Goal: Find specific page/section: Find specific page/section

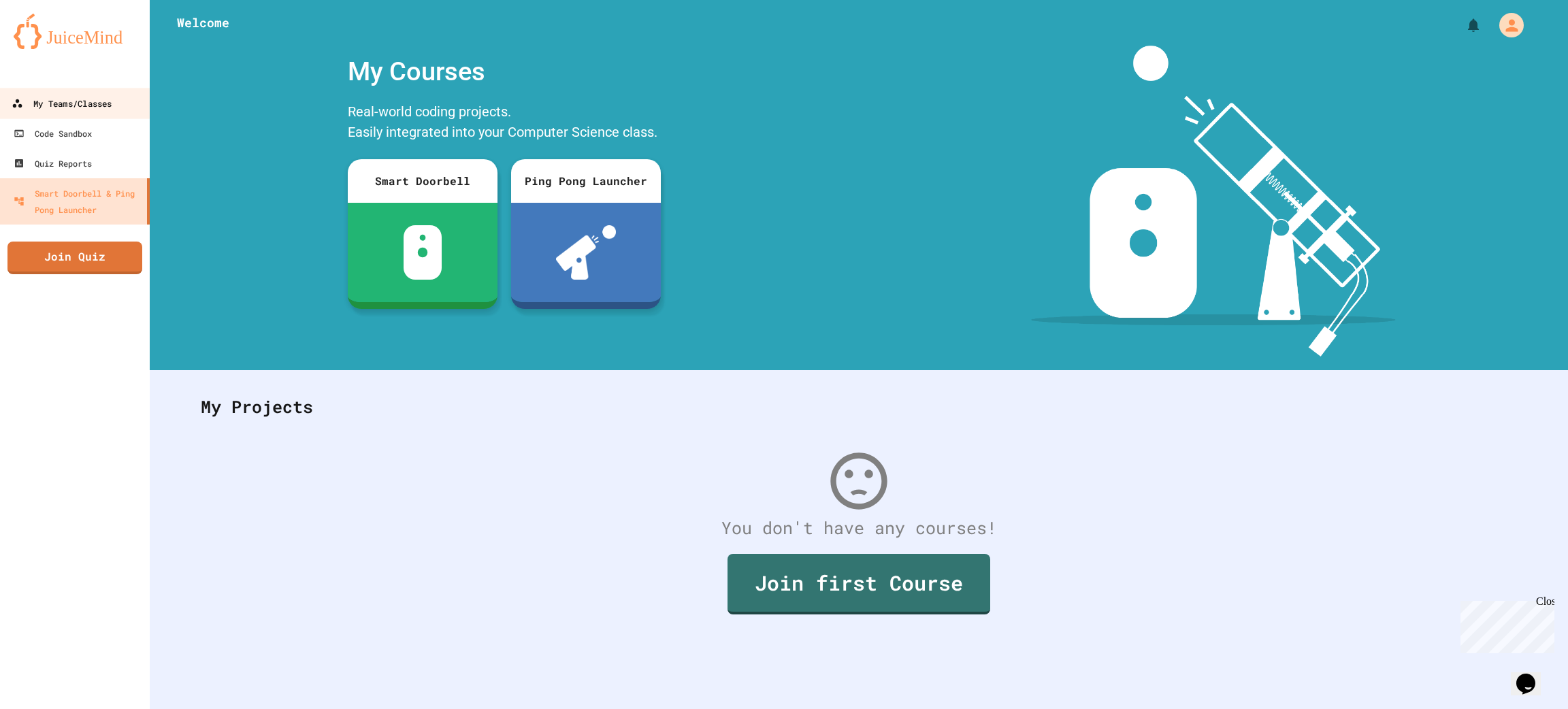
click at [43, 100] on div "My Teams/Classes" at bounding box center [61, 103] width 100 height 17
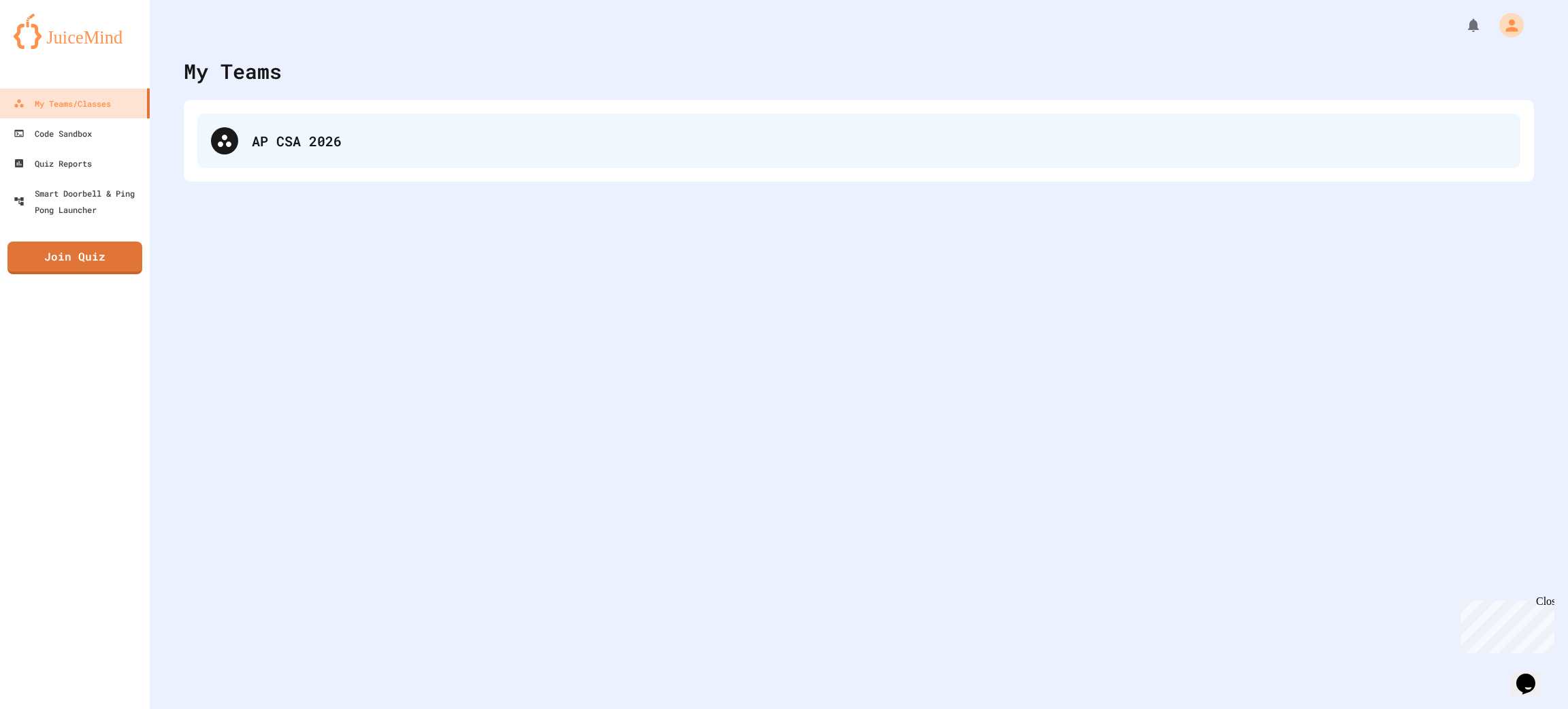
click at [303, 163] on div "AP CSA 2026" at bounding box center [858, 141] width 1323 height 55
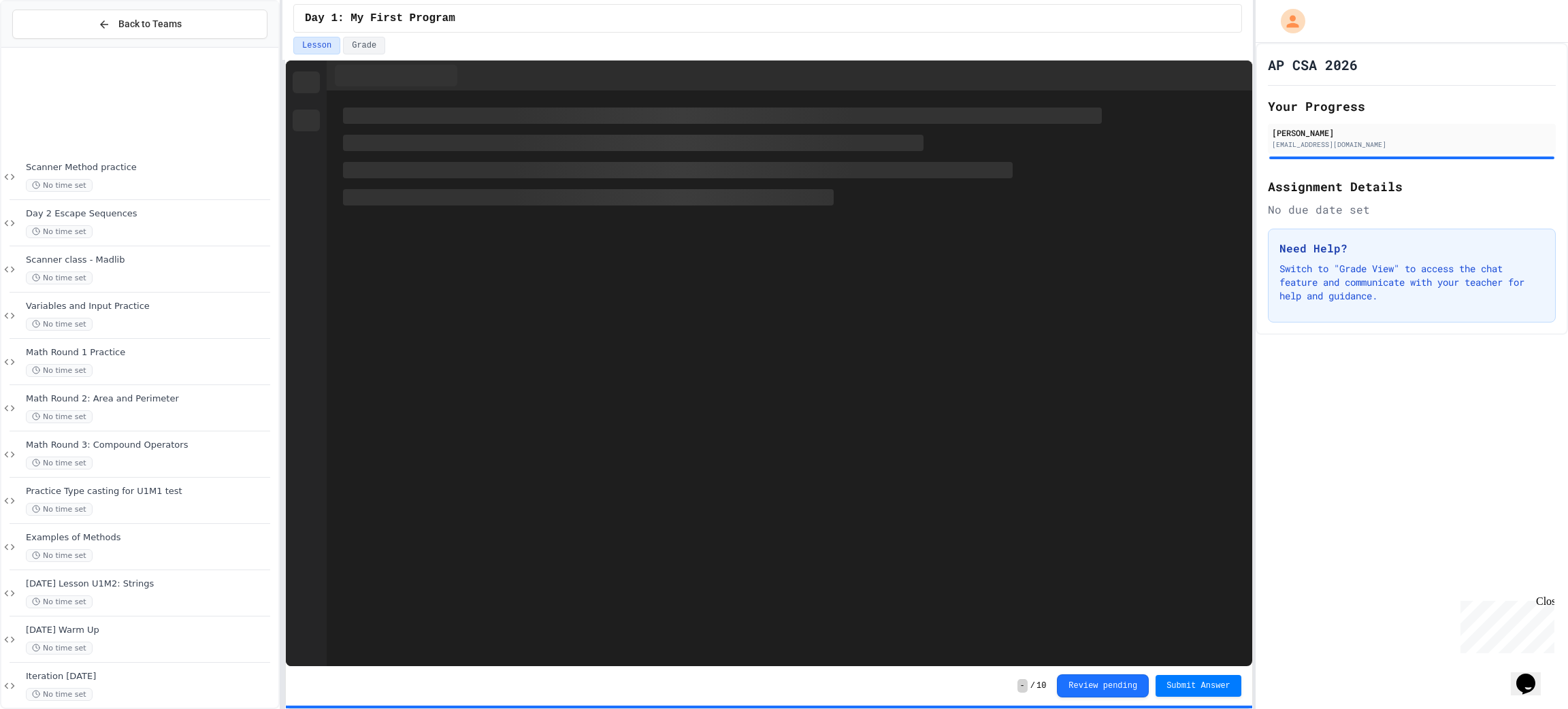
scroll to position [152, 0]
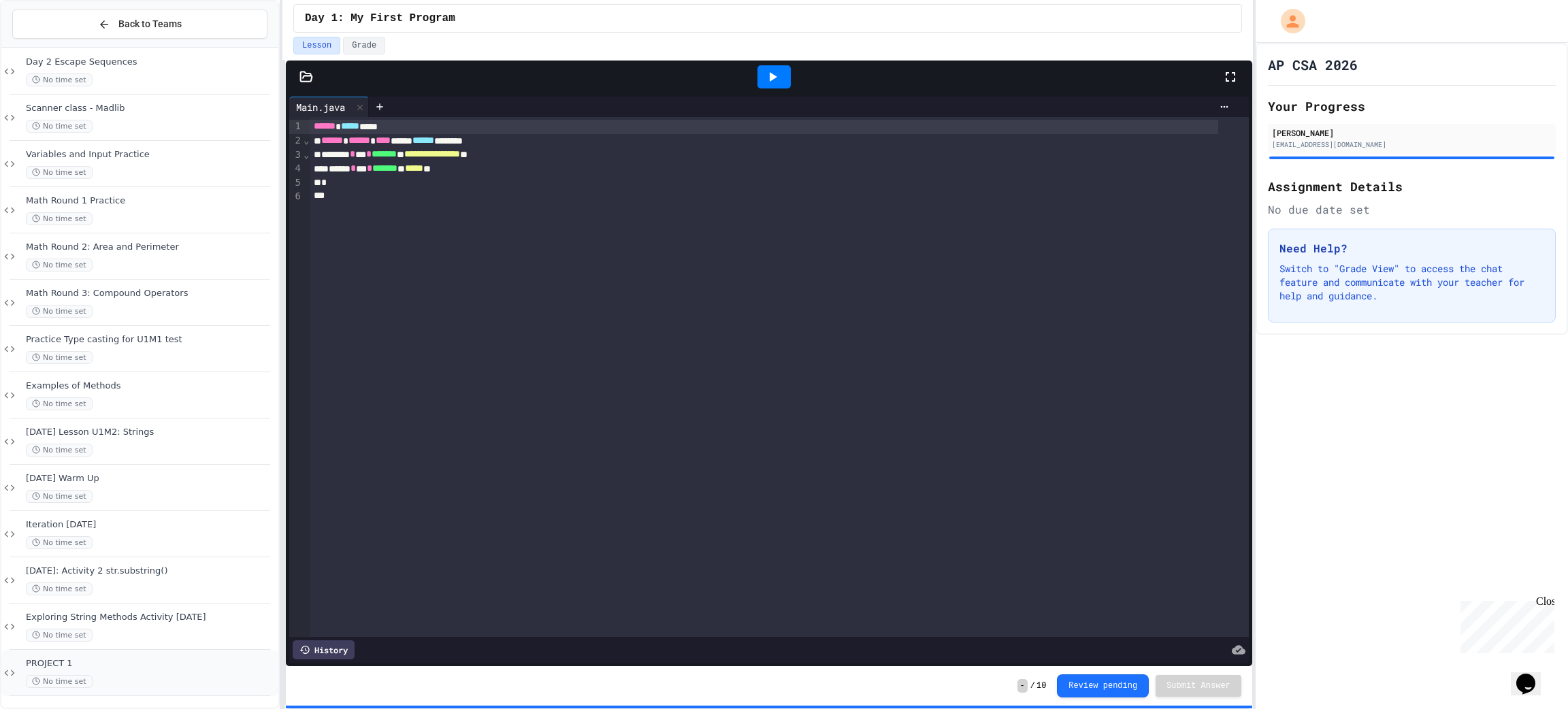
click at [146, 662] on span "PROJECT 1" at bounding box center [150, 663] width 250 height 11
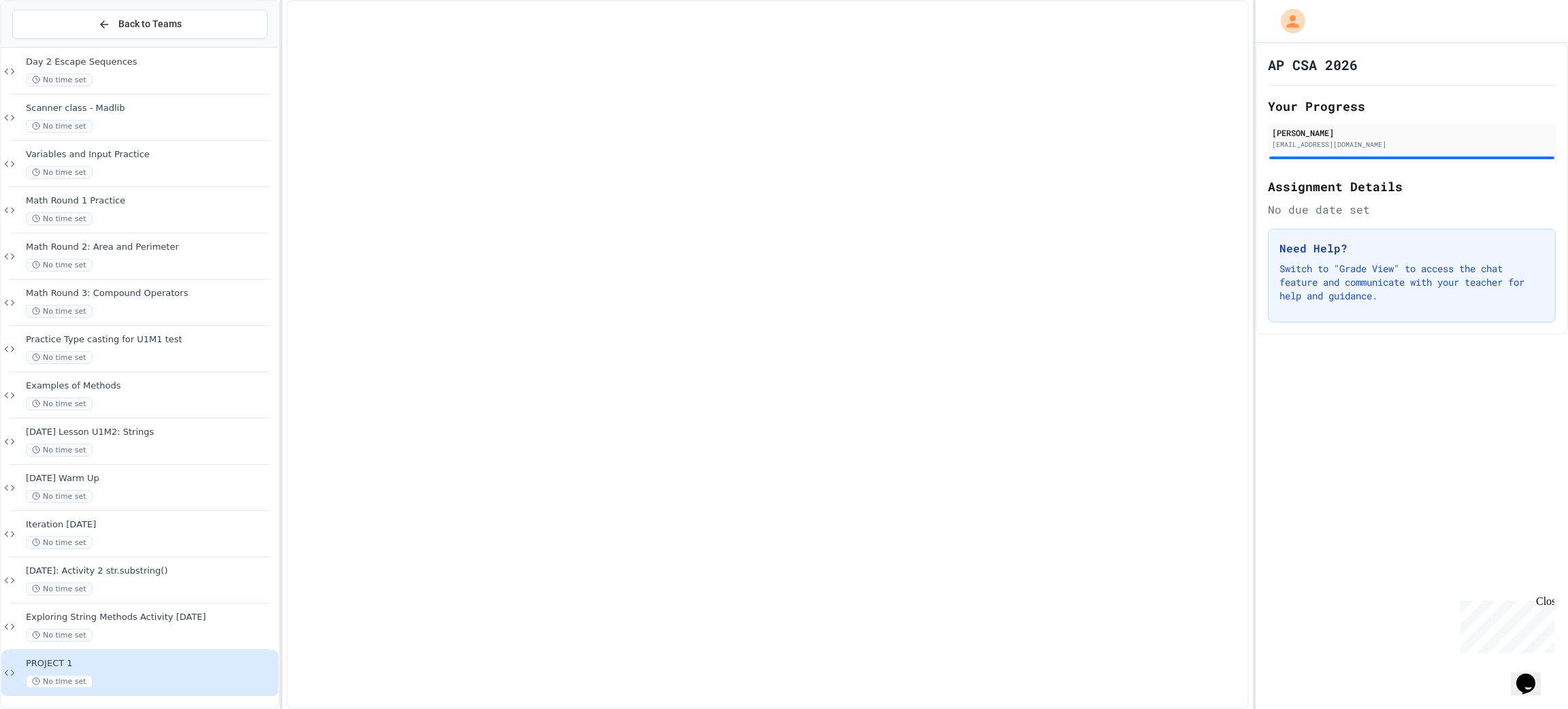
scroll to position [136, 0]
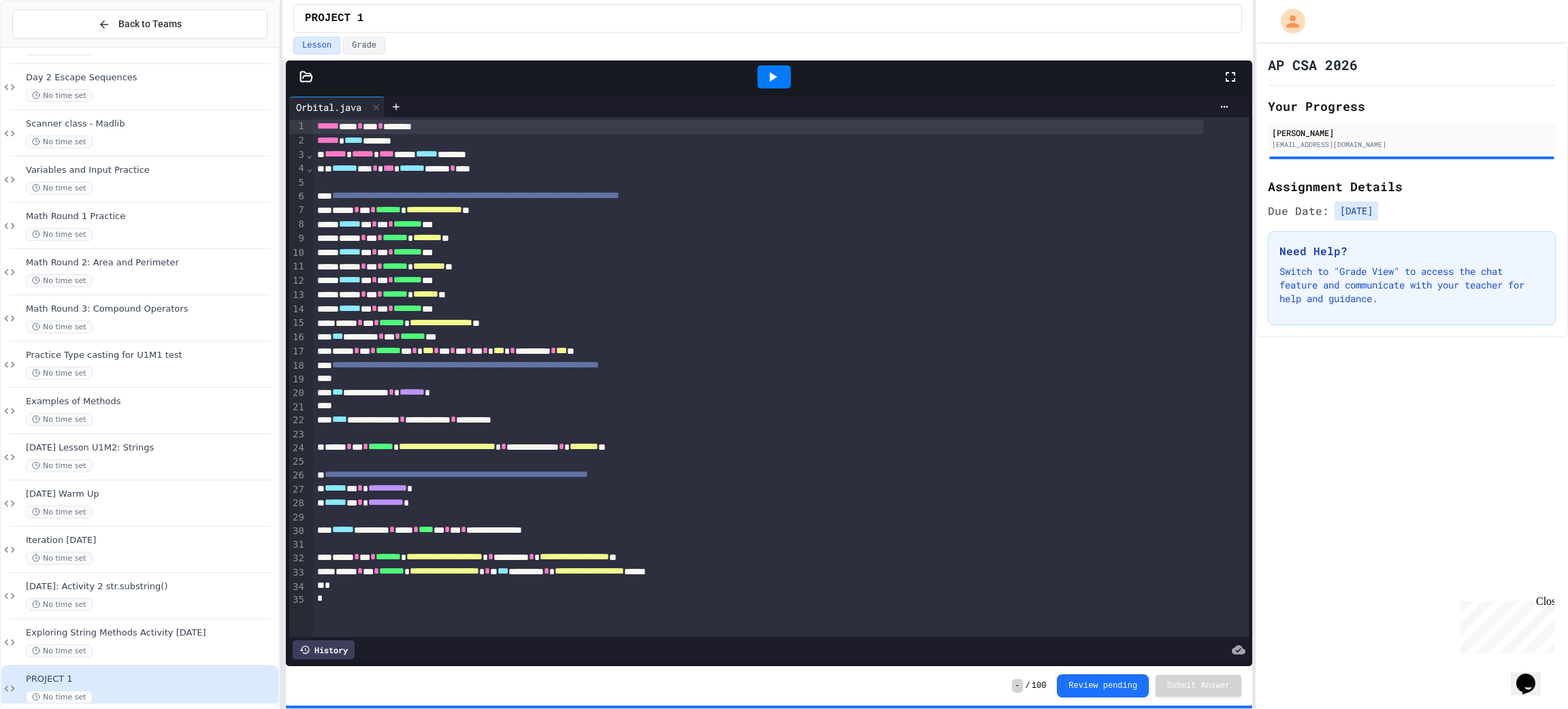
click at [764, 77] on icon at bounding box center [772, 76] width 16 height 16
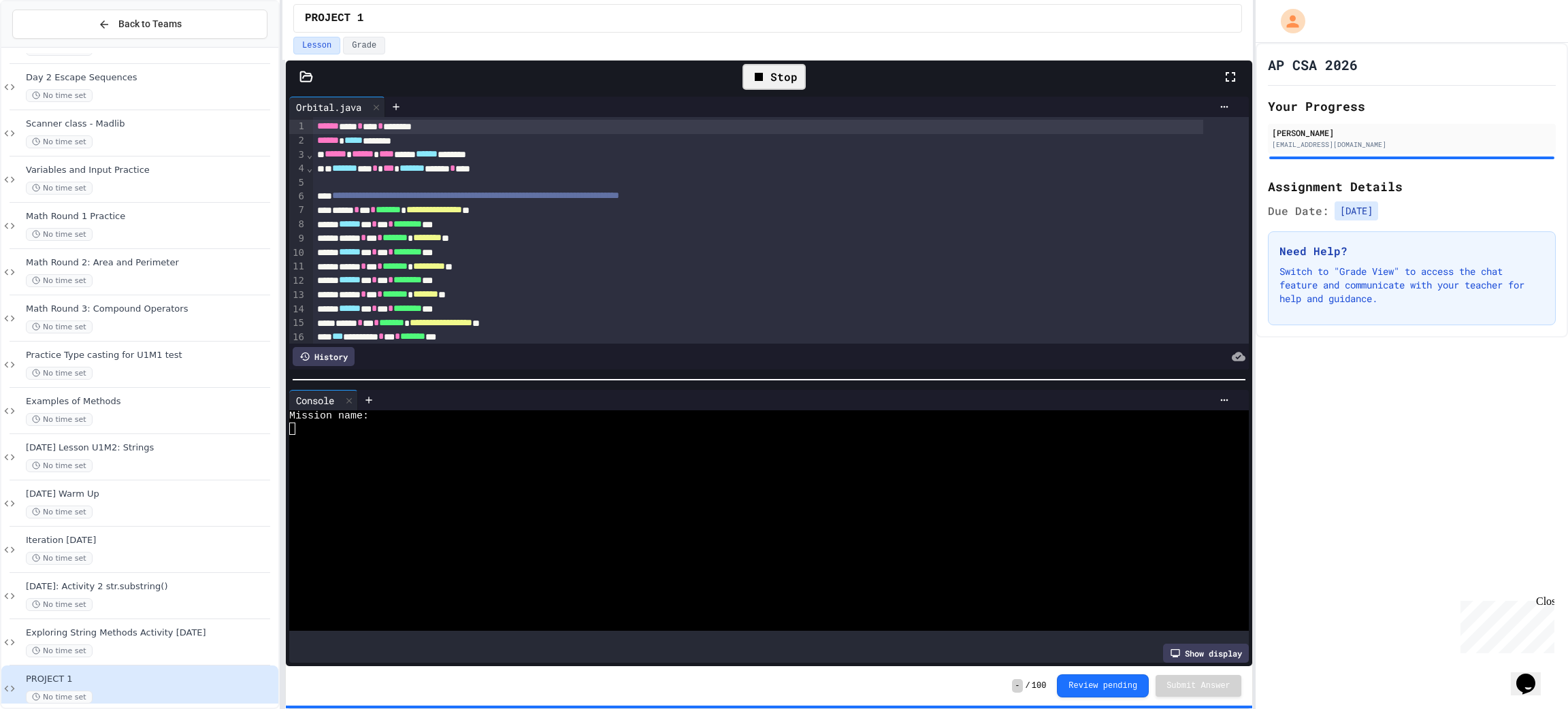
click at [476, 459] on div at bounding box center [752, 465] width 925 height 12
type textarea "***"
